Goal: Navigation & Orientation: Find specific page/section

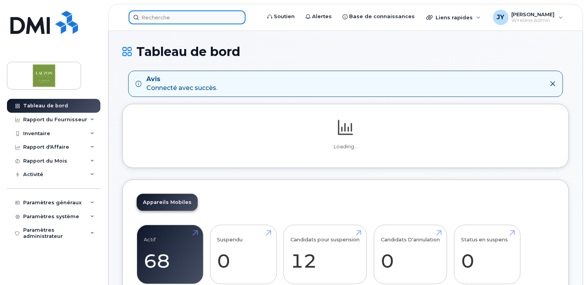
click at [193, 19] on input at bounding box center [187, 17] width 117 height 14
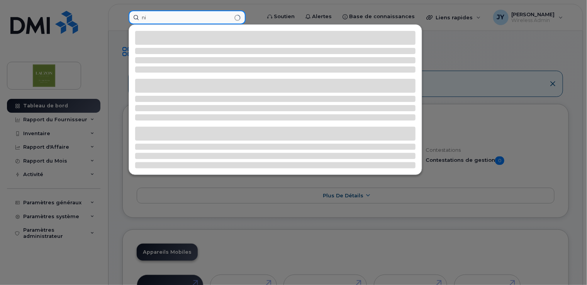
type input "n"
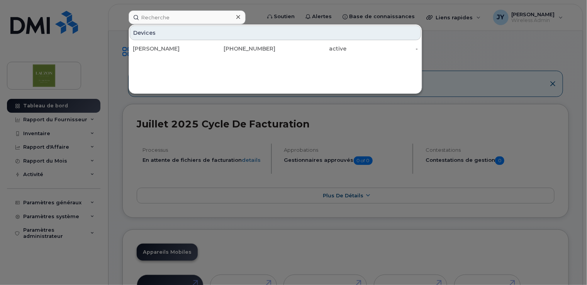
click at [242, 21] on div at bounding box center [237, 17] width 11 height 11
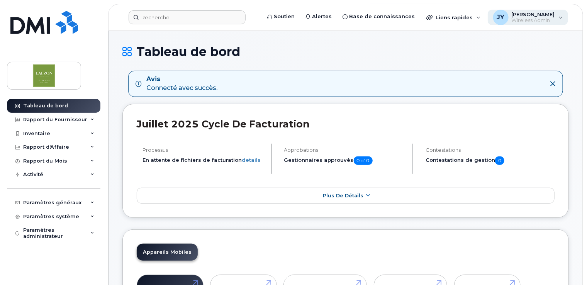
click at [553, 12] on span "[PERSON_NAME]" at bounding box center [533, 14] width 43 height 6
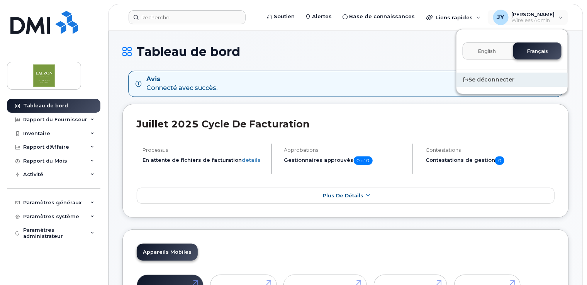
click at [503, 82] on div "Se déconnecter" at bounding box center [511, 80] width 111 height 14
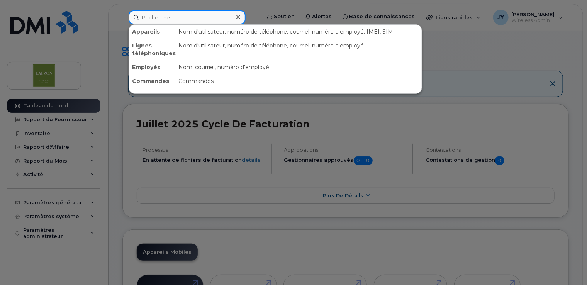
click at [210, 12] on input at bounding box center [187, 17] width 117 height 14
paste input "8193294541"
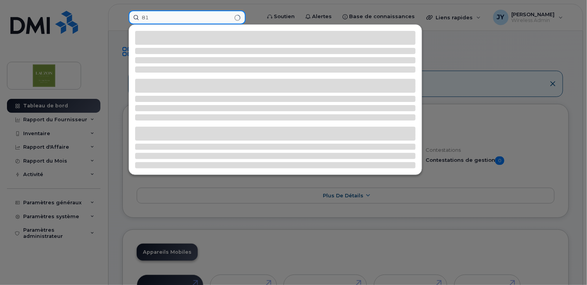
type input "8"
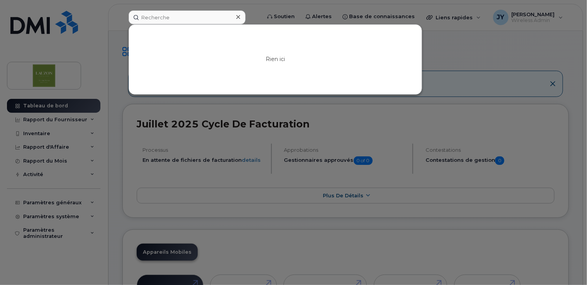
click at [285, 7] on div at bounding box center [293, 142] width 587 height 285
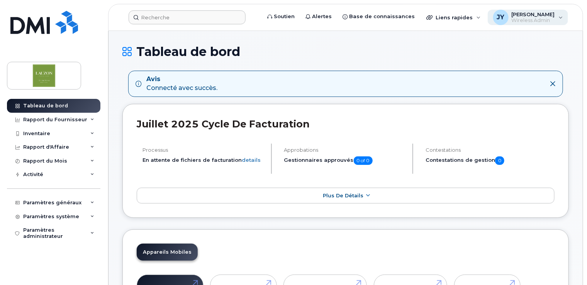
click at [563, 14] on div "JY [PERSON_NAME] Wireless Admin" at bounding box center [528, 17] width 81 height 15
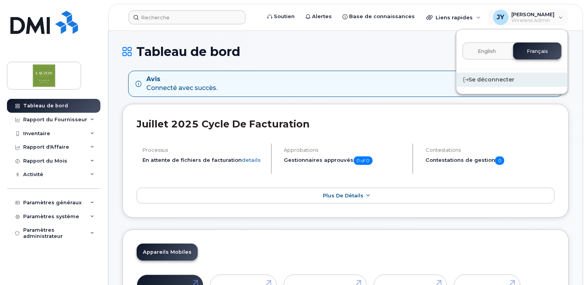
click at [498, 76] on div "Se déconnecter" at bounding box center [511, 80] width 111 height 14
